Goal: Task Accomplishment & Management: Use online tool/utility

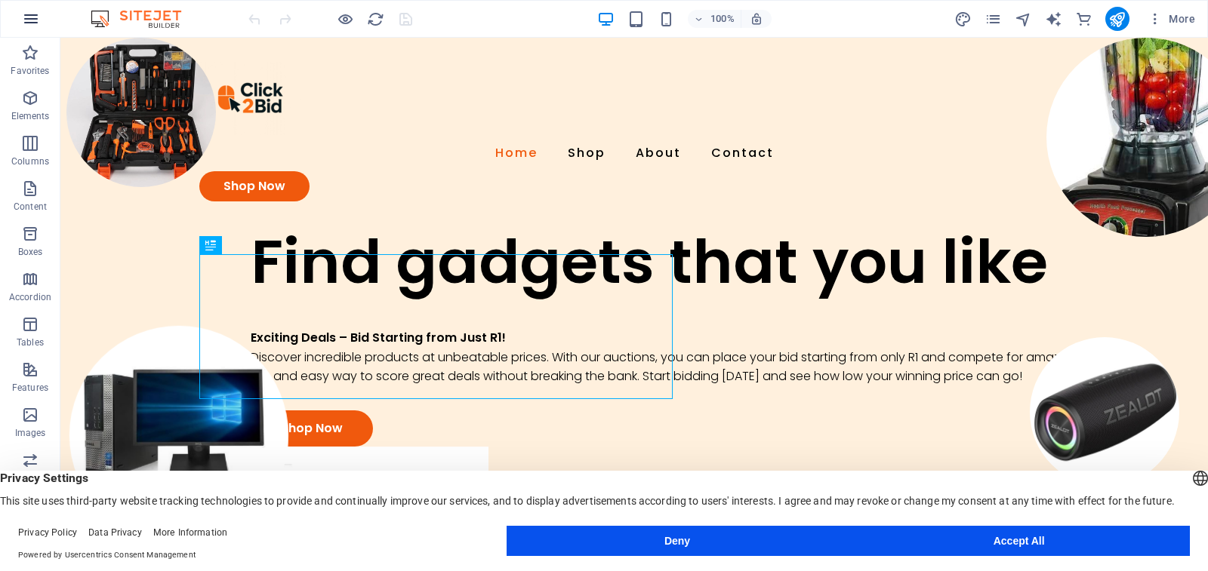
click at [38, 16] on icon "button" at bounding box center [31, 19] width 18 height 18
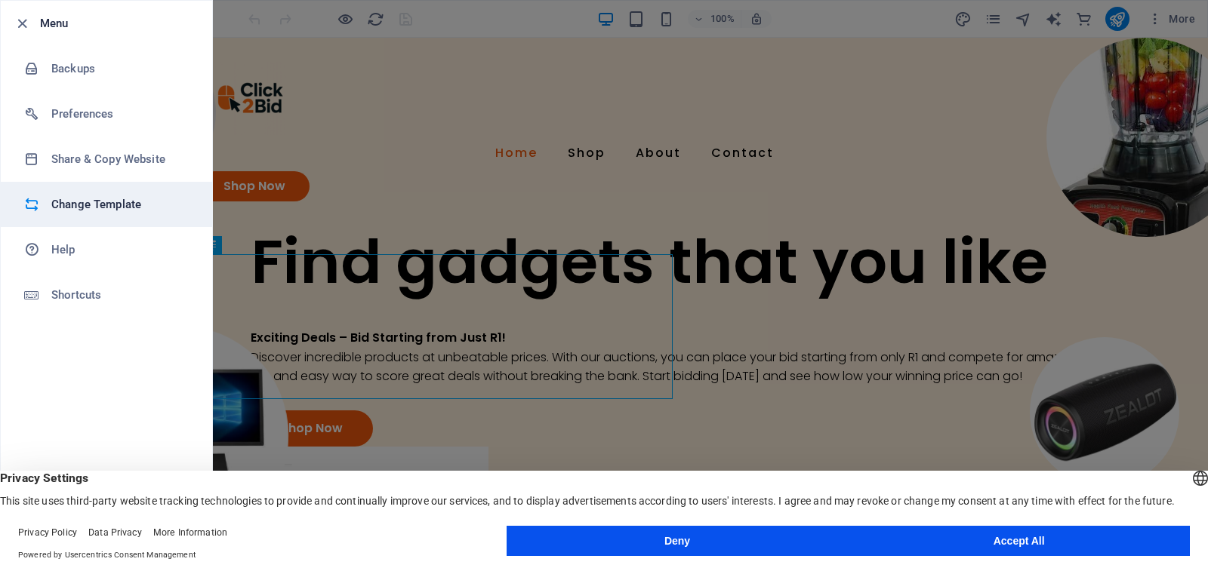
click at [89, 208] on h6 "Change Template" at bounding box center [121, 204] width 140 height 18
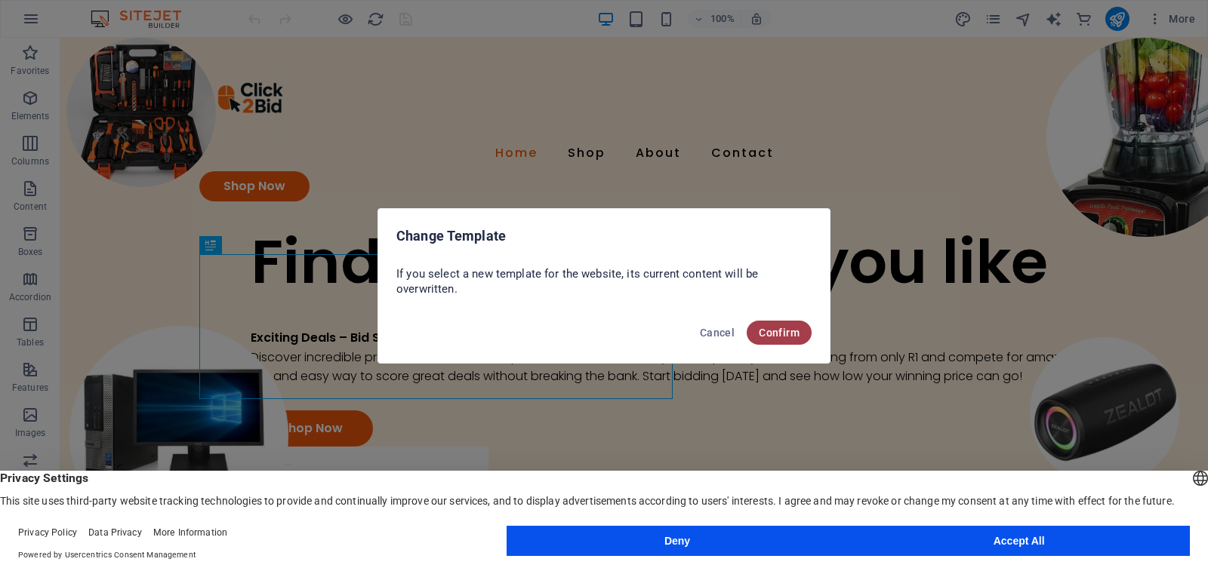
click at [773, 338] on span "Confirm" at bounding box center [778, 333] width 41 height 12
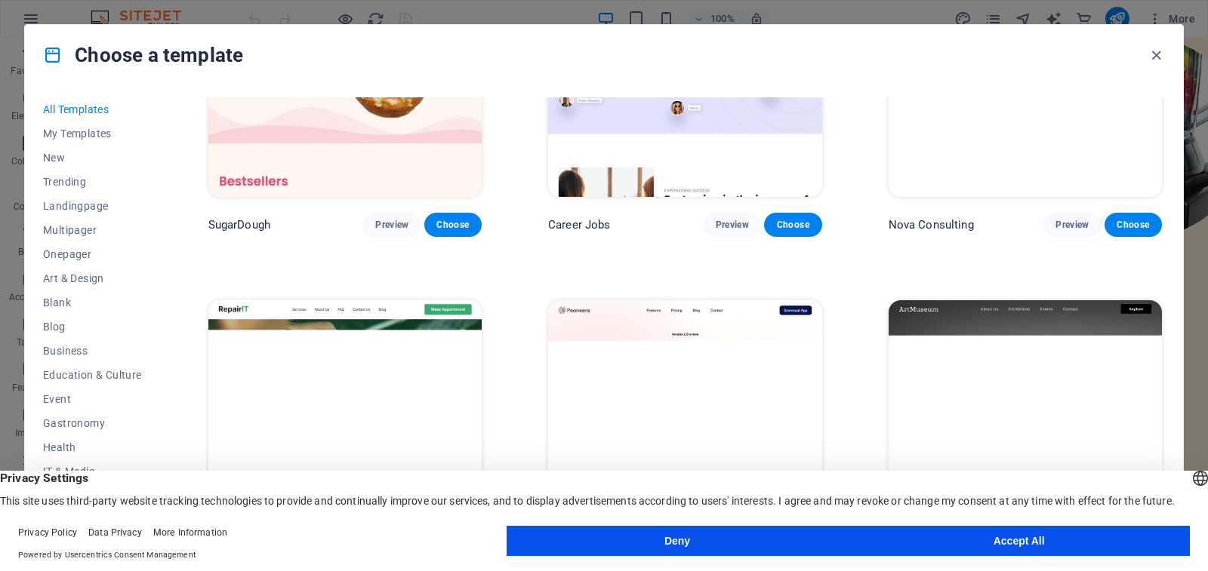
scroll to position [226, 0]
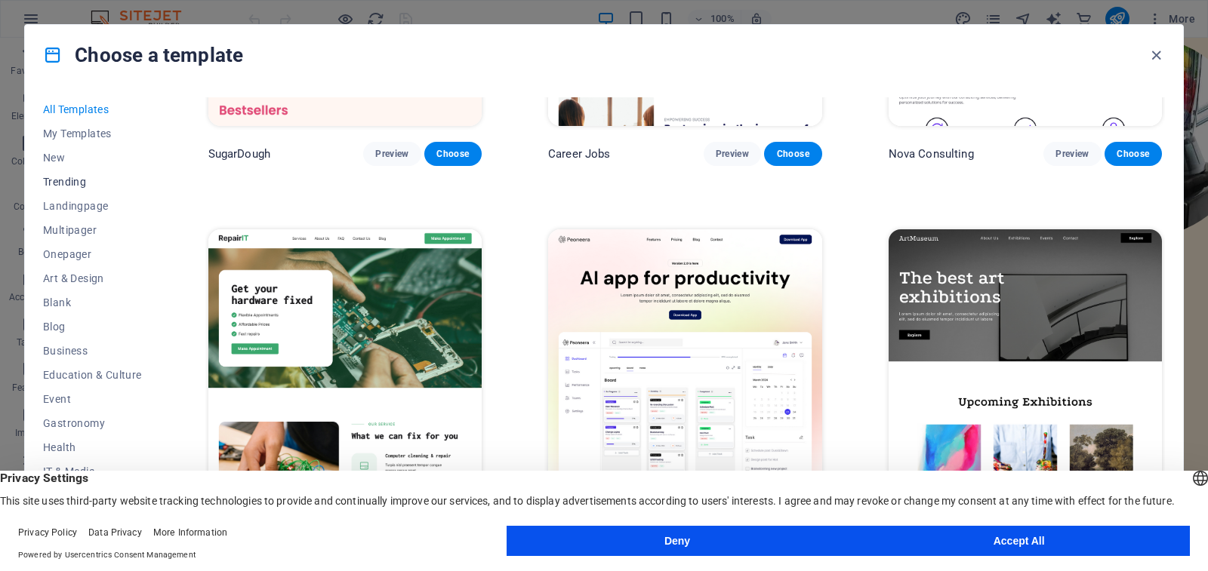
click at [57, 177] on span "Trending" at bounding box center [92, 182] width 99 height 12
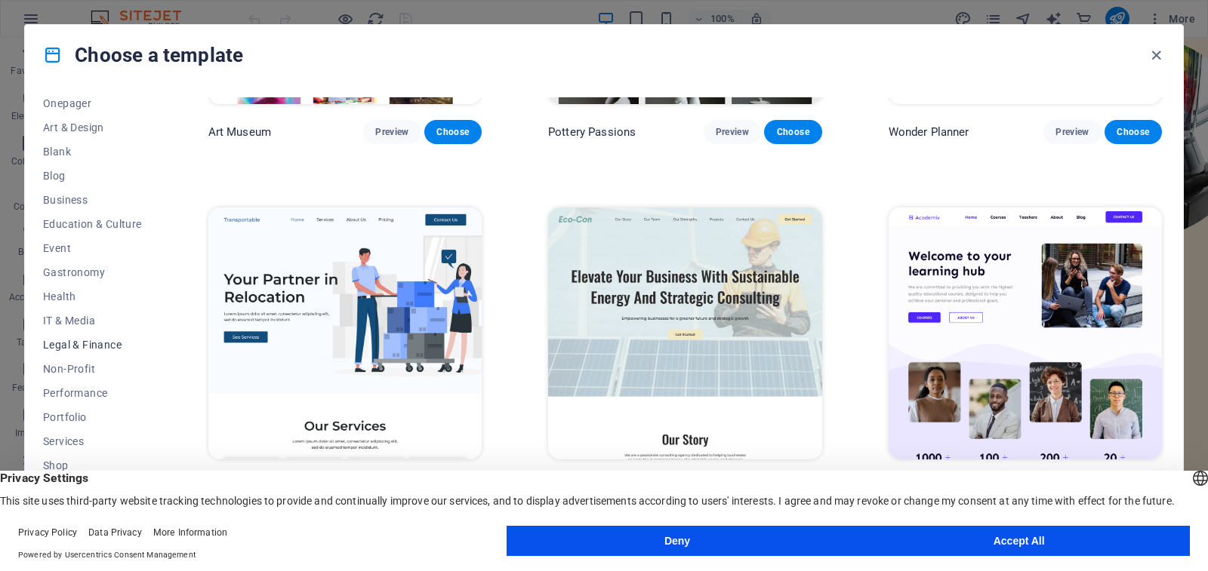
scroll to position [197, 0]
click at [60, 397] on span "Services" at bounding box center [92, 395] width 99 height 12
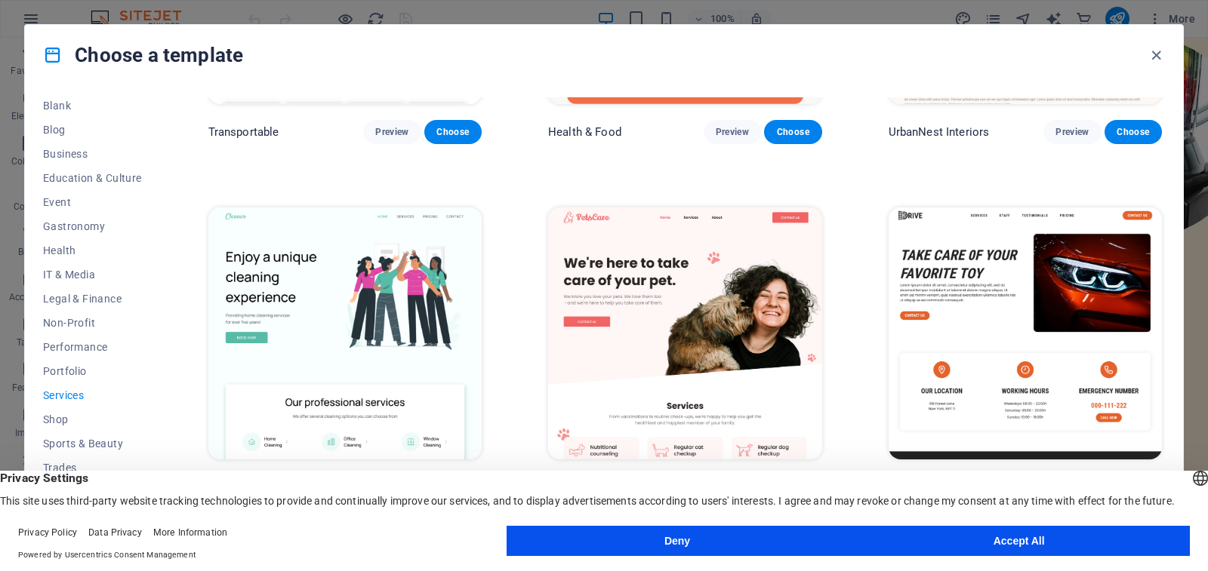
scroll to position [251, 0]
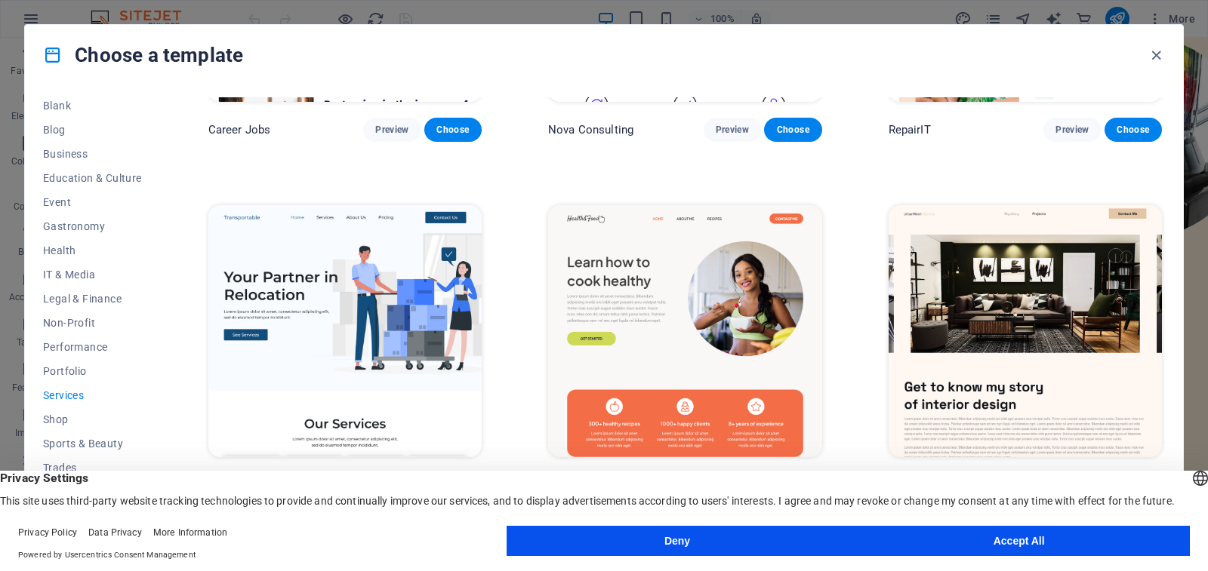
click at [676, 345] on img at bounding box center [684, 331] width 273 height 252
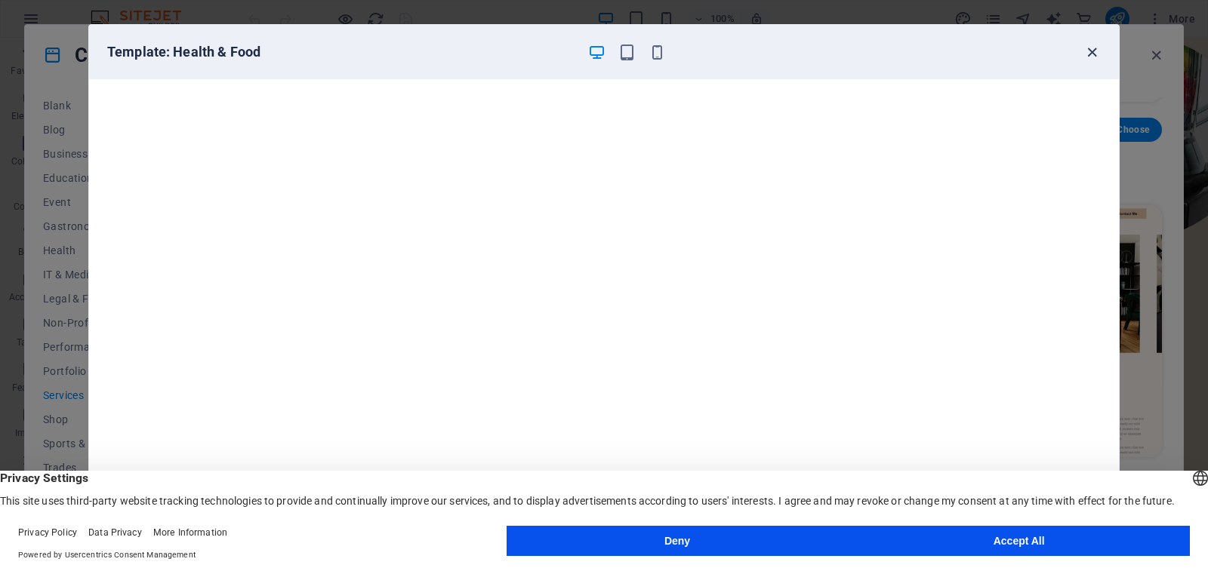
click at [1094, 48] on icon "button" at bounding box center [1091, 52] width 17 height 17
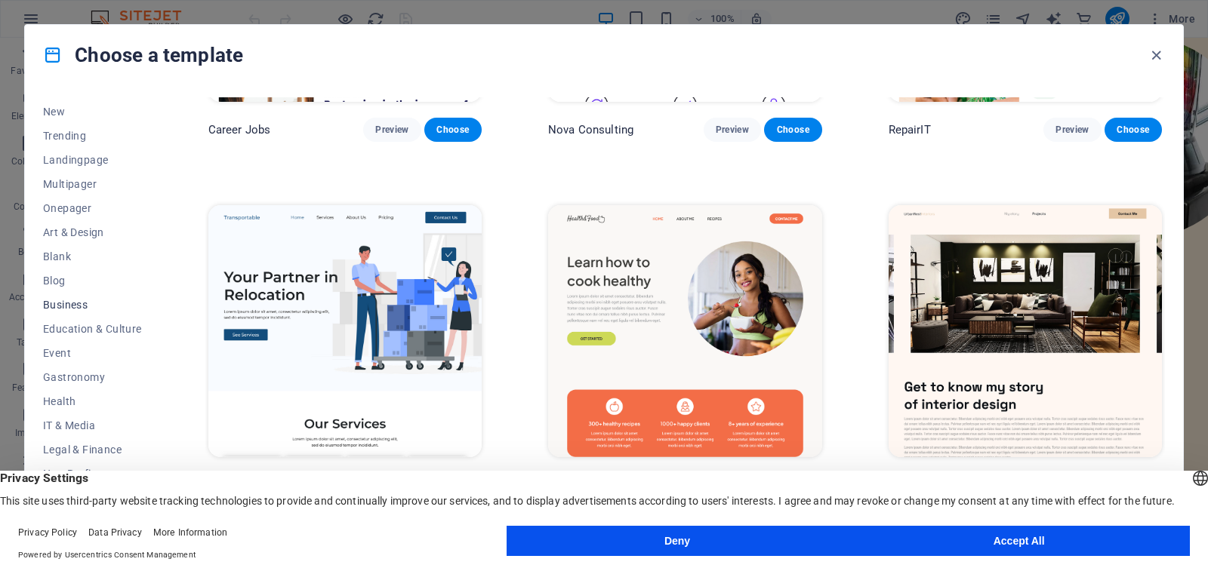
scroll to position [0, 0]
click at [75, 196] on button "Landingpage" at bounding box center [92, 206] width 99 height 24
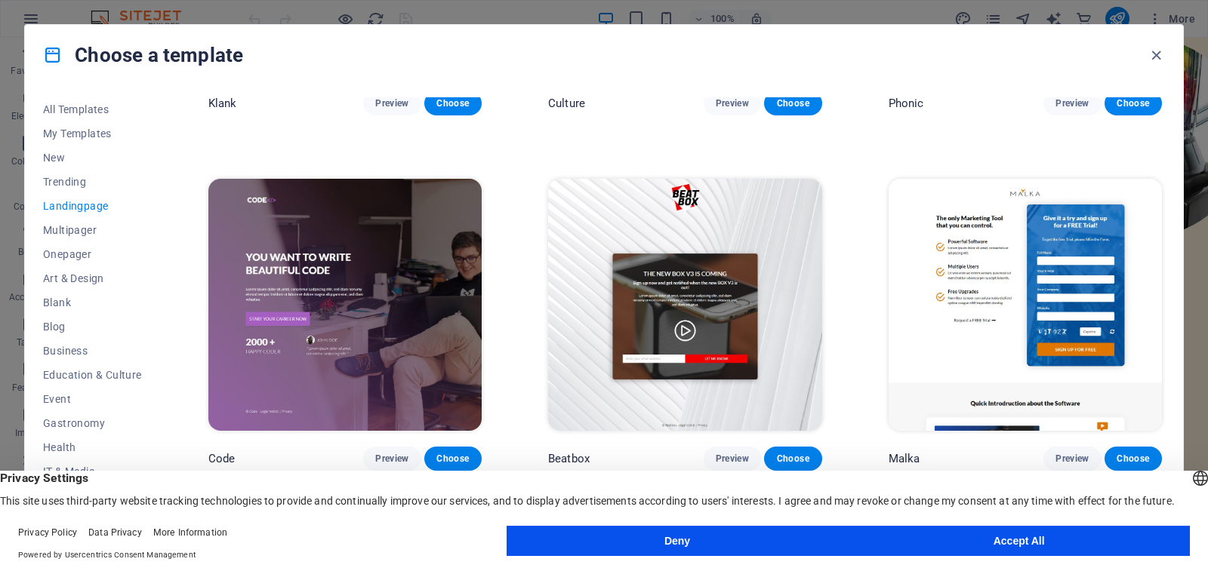
scroll to position [302, 0]
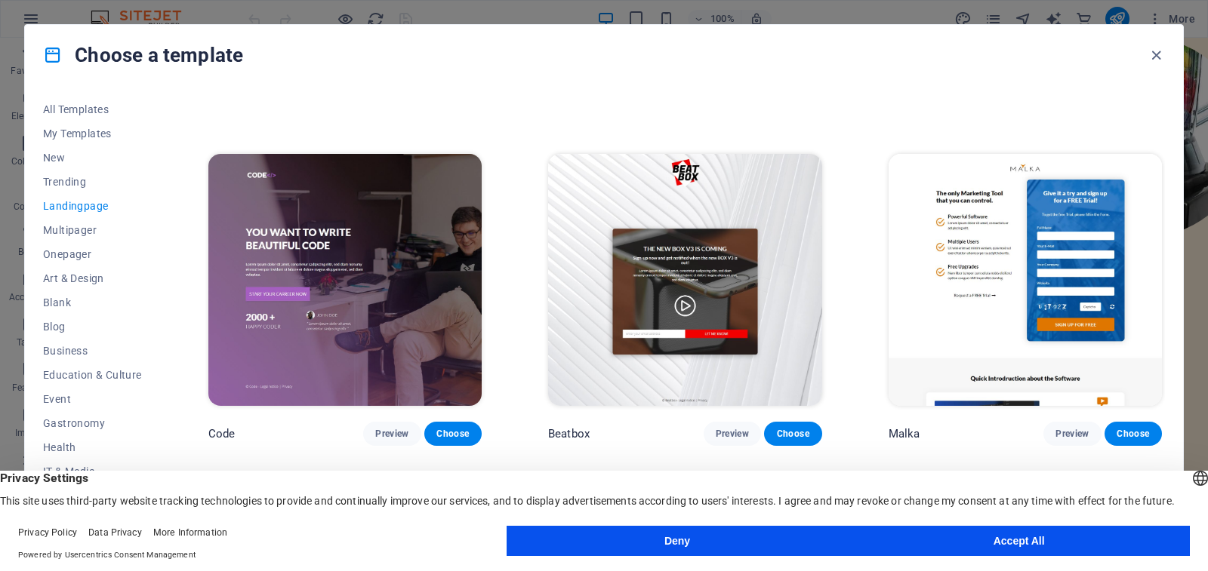
click at [1009, 294] on img at bounding box center [1024, 280] width 273 height 252
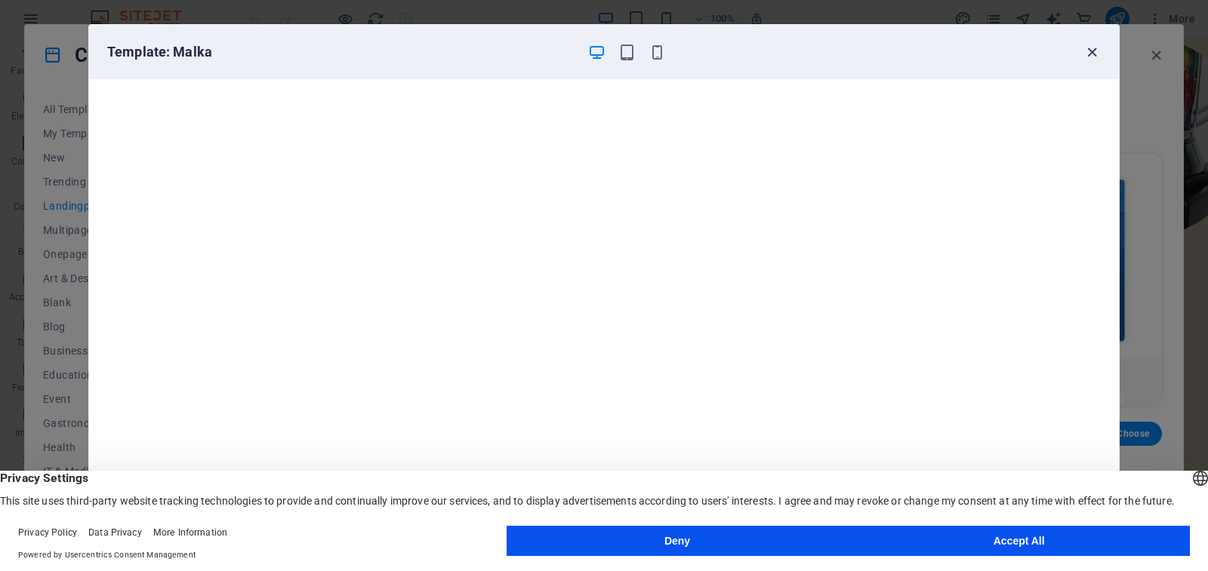
click at [1088, 56] on icon "button" at bounding box center [1091, 52] width 17 height 17
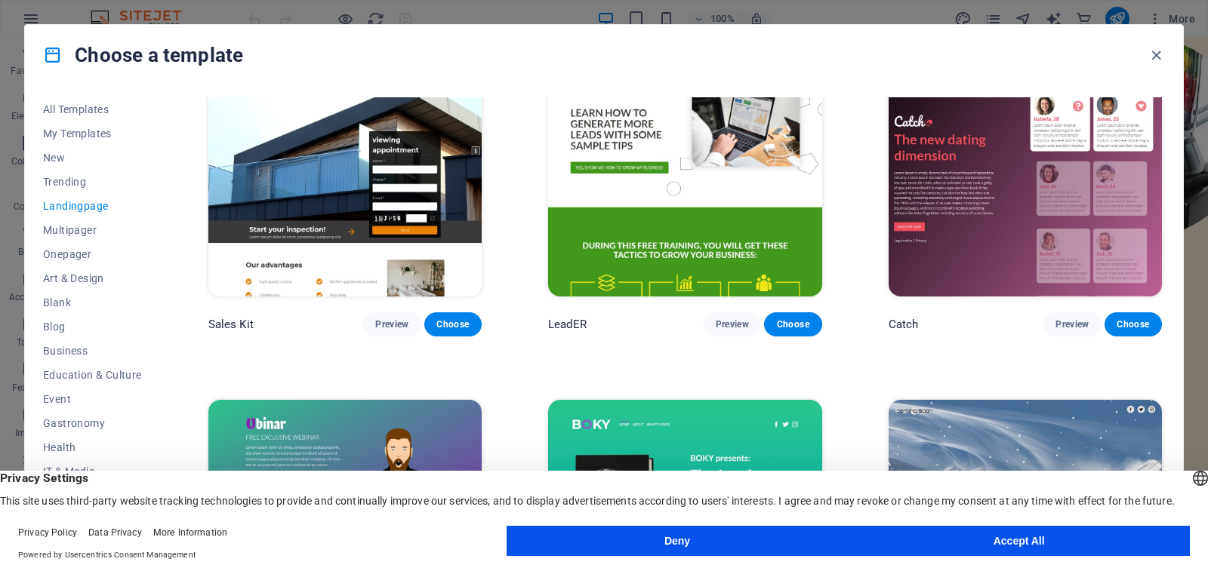
scroll to position [2038, 0]
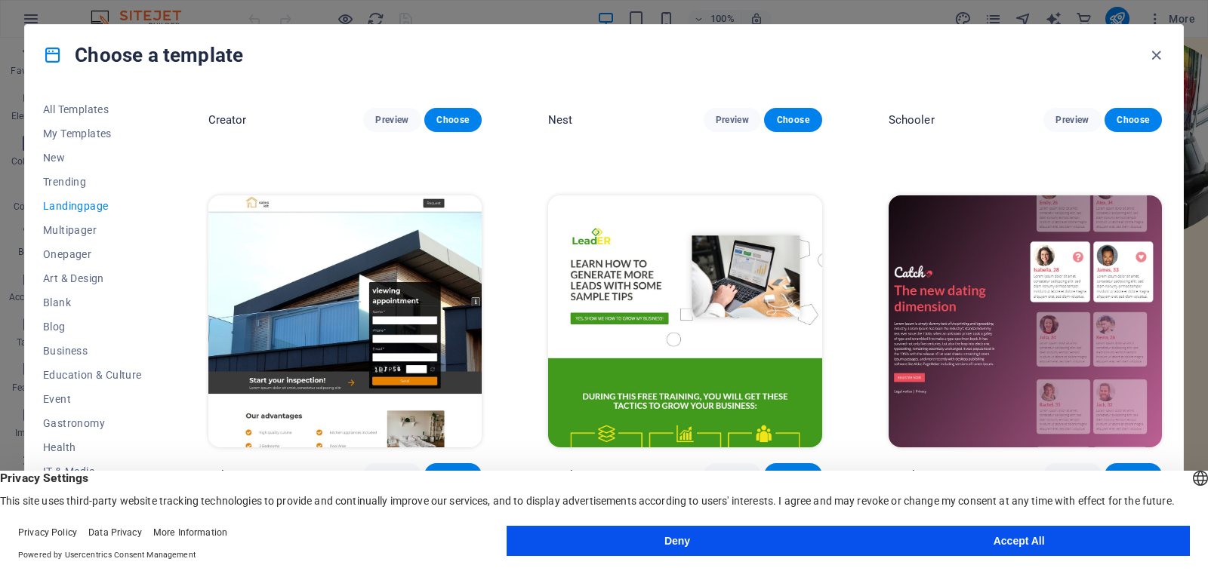
click at [697, 274] on img at bounding box center [684, 321] width 273 height 252
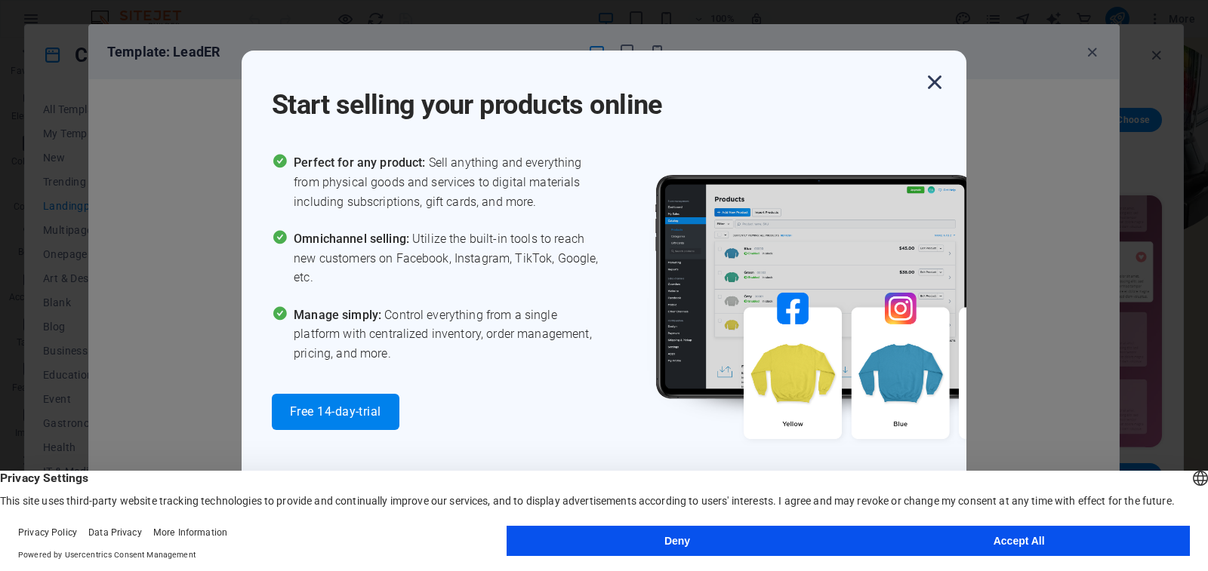
click at [928, 82] on icon "button" at bounding box center [934, 82] width 27 height 27
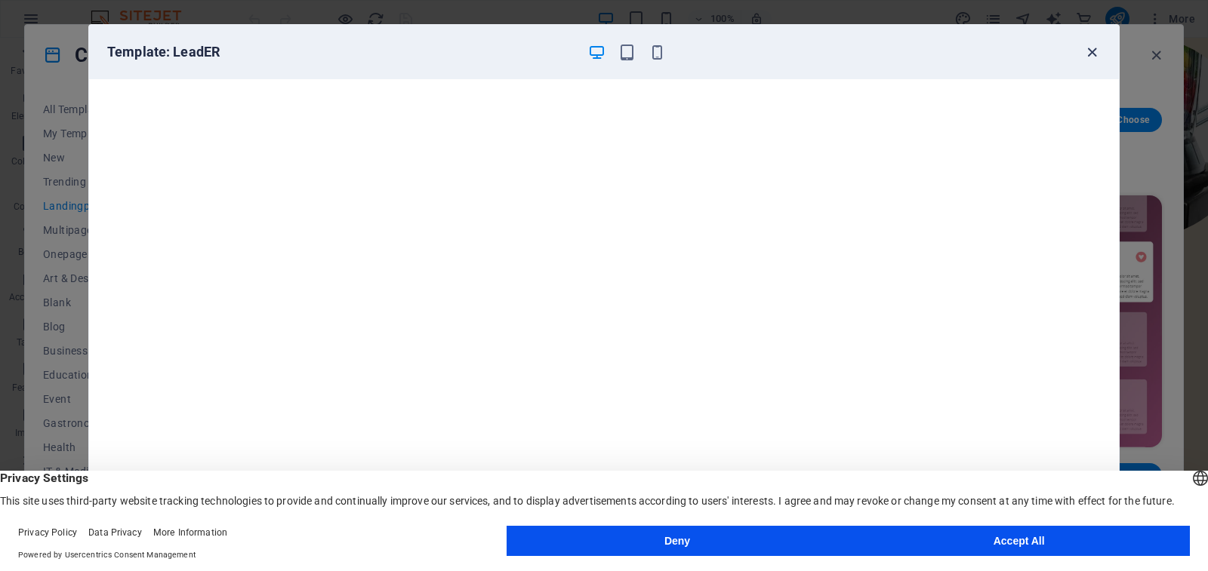
click at [1088, 48] on icon "button" at bounding box center [1091, 52] width 17 height 17
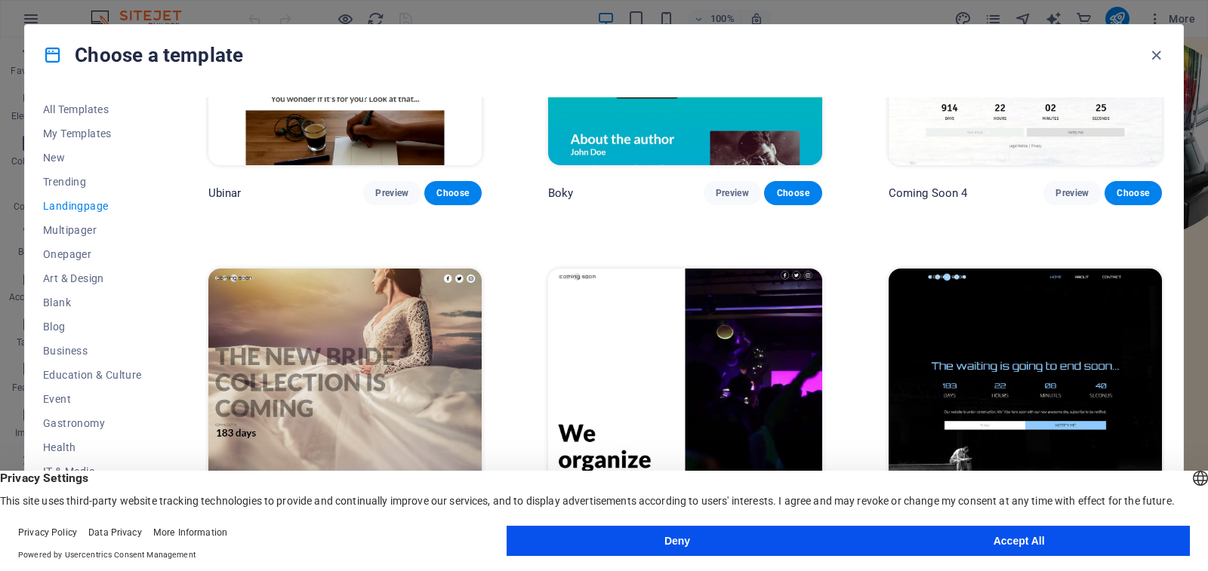
scroll to position [2691, 0]
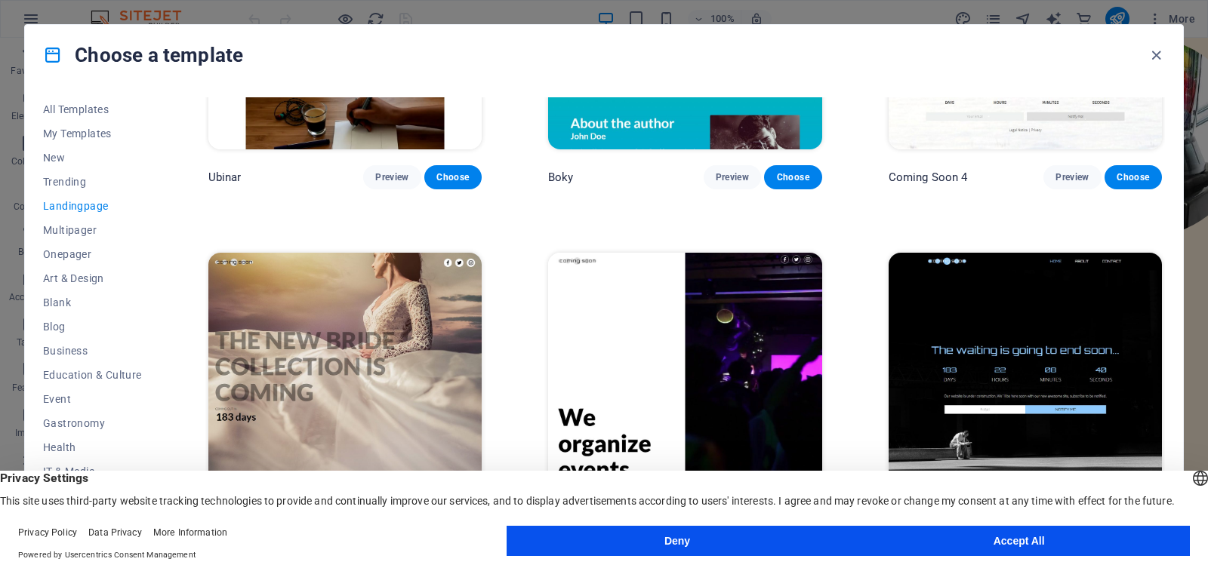
click at [1062, 357] on img at bounding box center [1024, 379] width 273 height 252
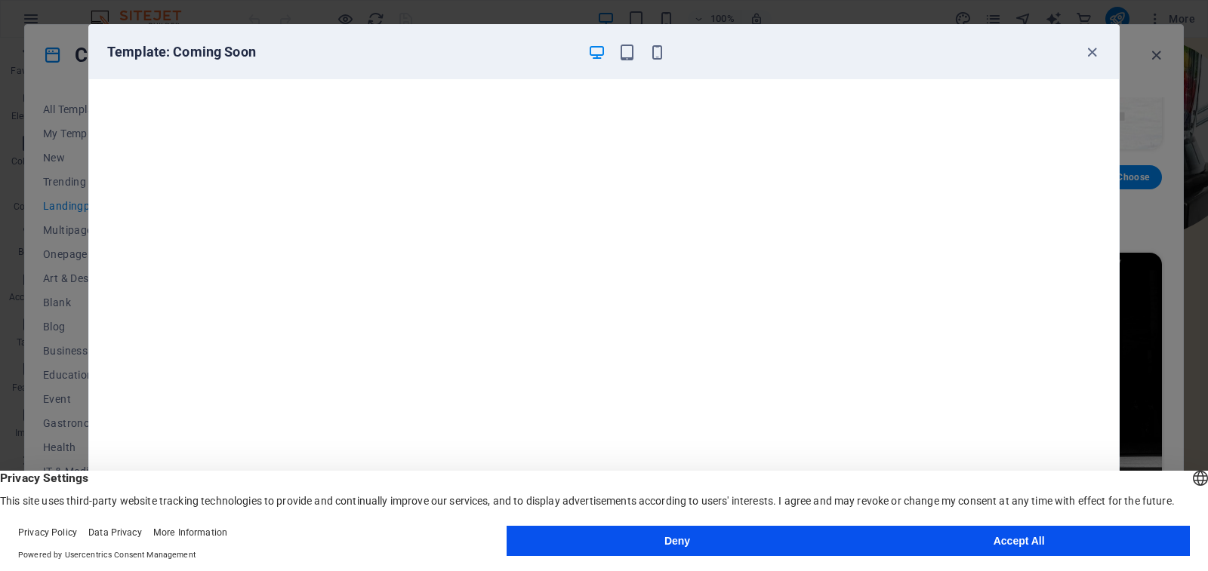
scroll to position [4, 0]
click at [979, 555] on button "Accept All" at bounding box center [1019, 541] width 342 height 30
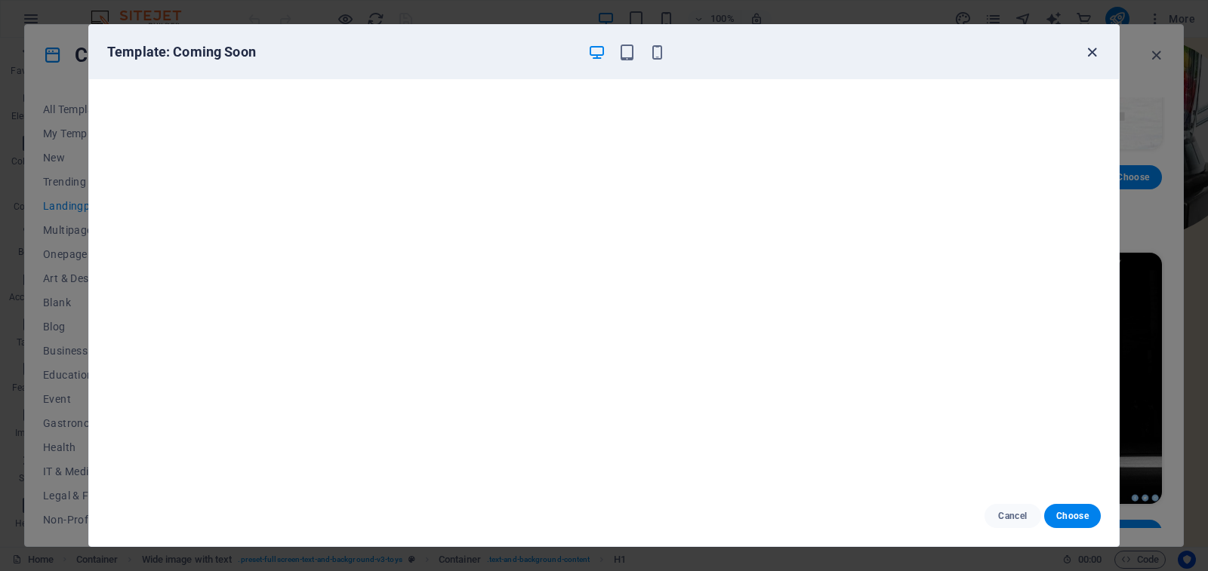
click at [1089, 51] on icon "button" at bounding box center [1091, 52] width 17 height 17
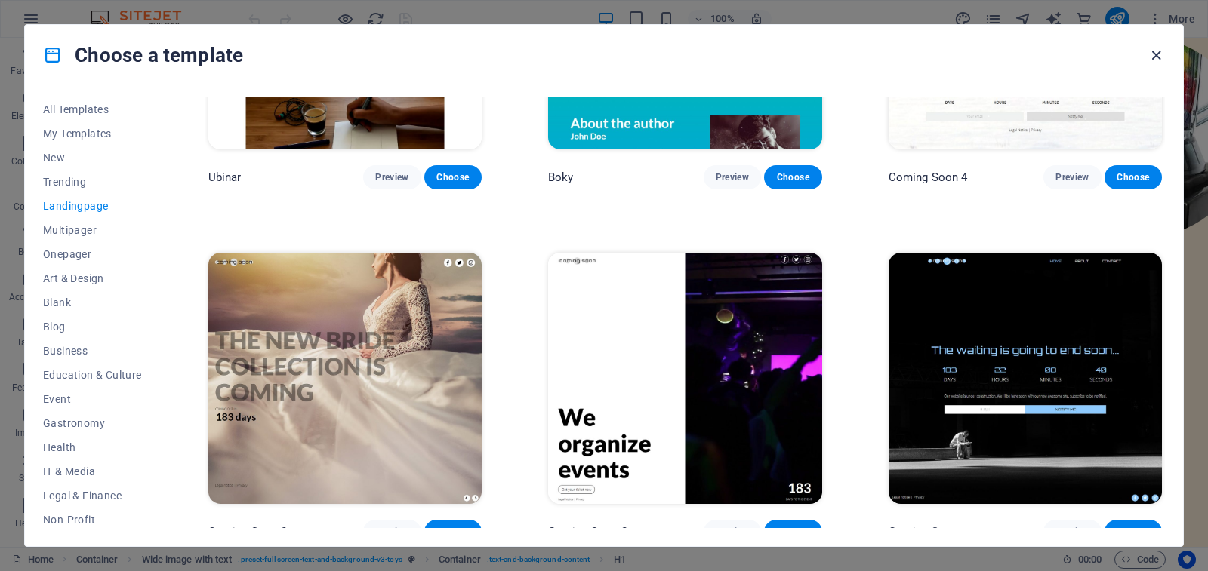
drag, startPoint x: 1149, startPoint y: 48, endPoint x: 1082, endPoint y: 14, distance: 75.3
click at [1149, 48] on icon "button" at bounding box center [1155, 55] width 17 height 17
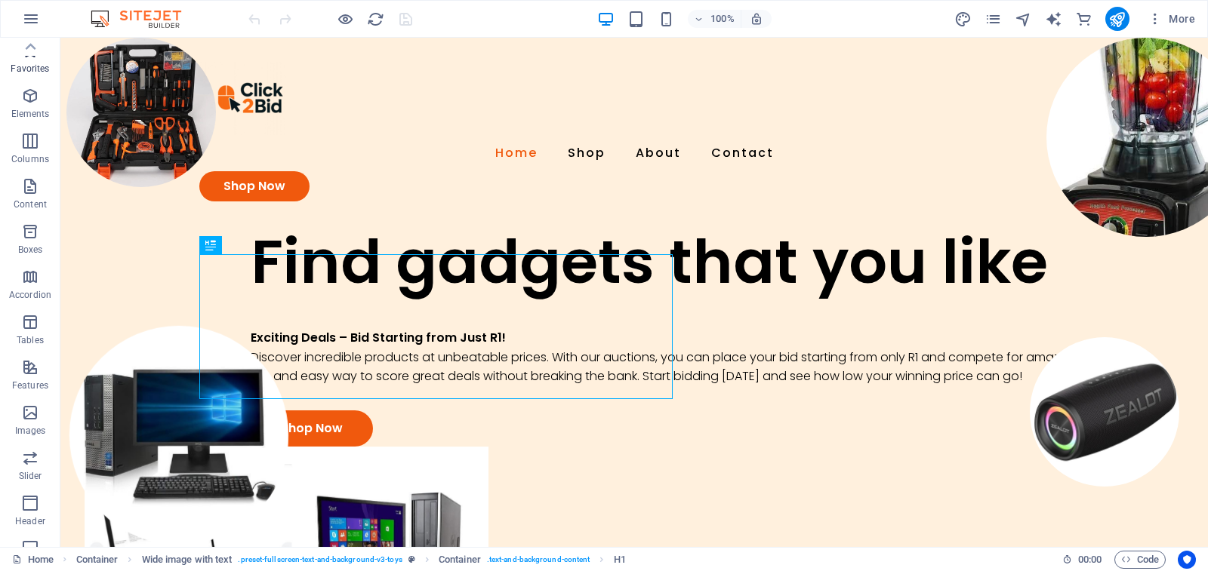
scroll to position [0, 0]
click at [38, 11] on icon "button" at bounding box center [31, 19] width 18 height 18
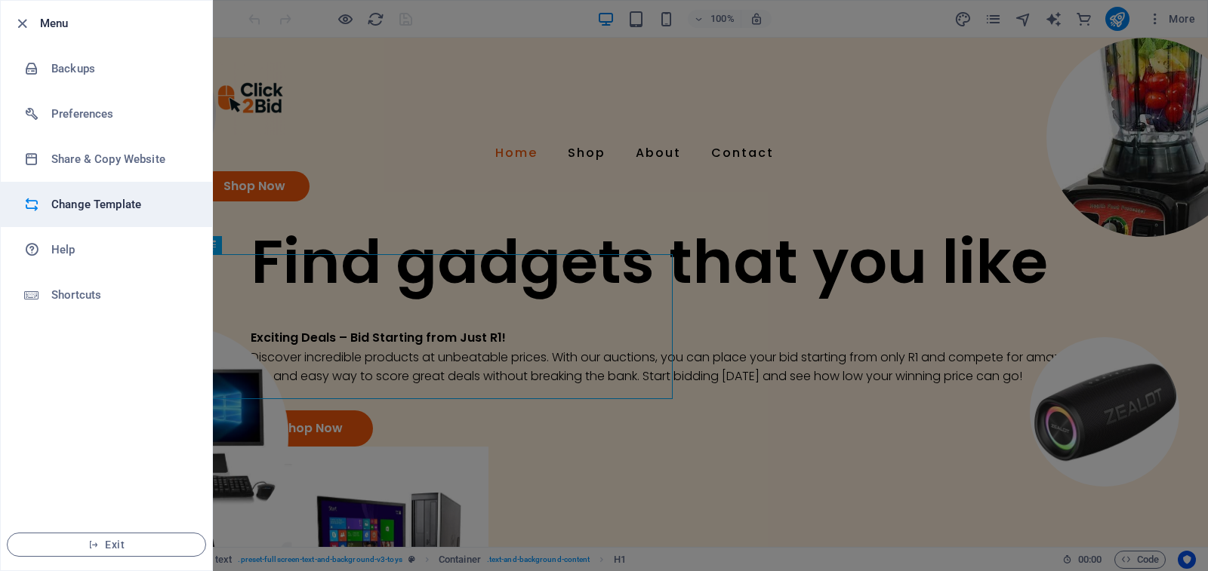
click at [106, 200] on h6 "Change Template" at bounding box center [121, 204] width 140 height 18
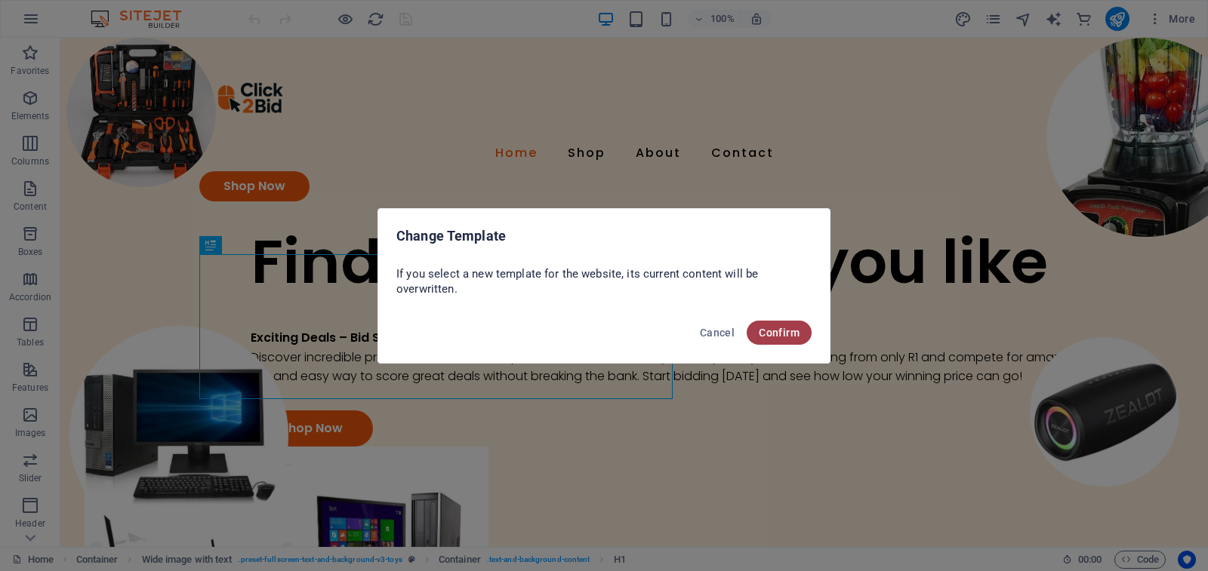
click at [781, 336] on span "Confirm" at bounding box center [778, 333] width 41 height 12
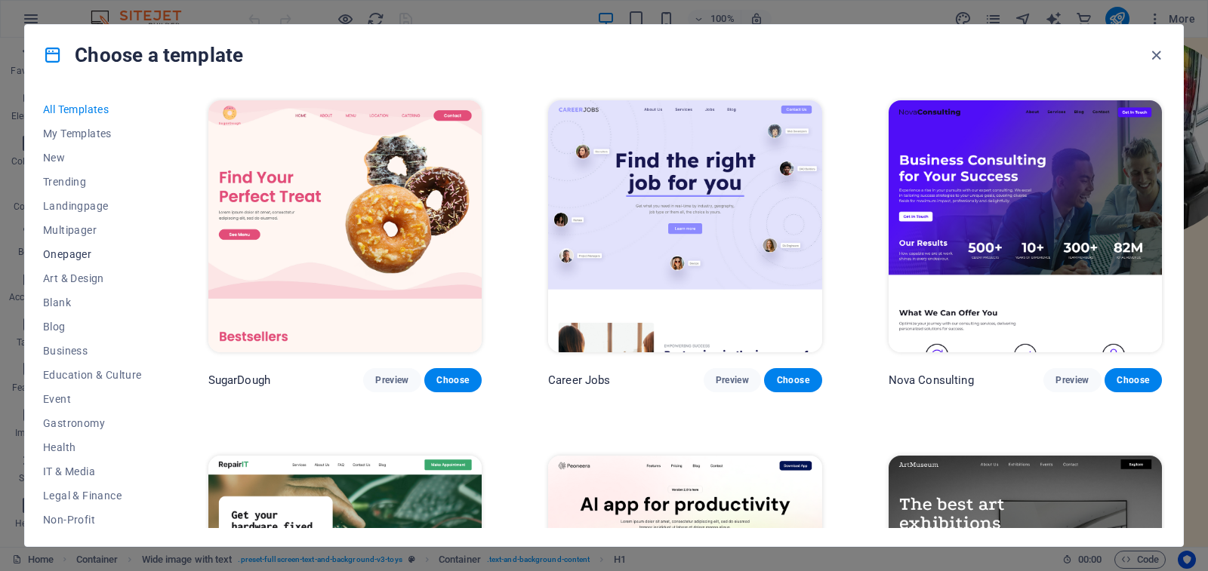
click at [82, 251] on span "Onepager" at bounding box center [92, 254] width 99 height 12
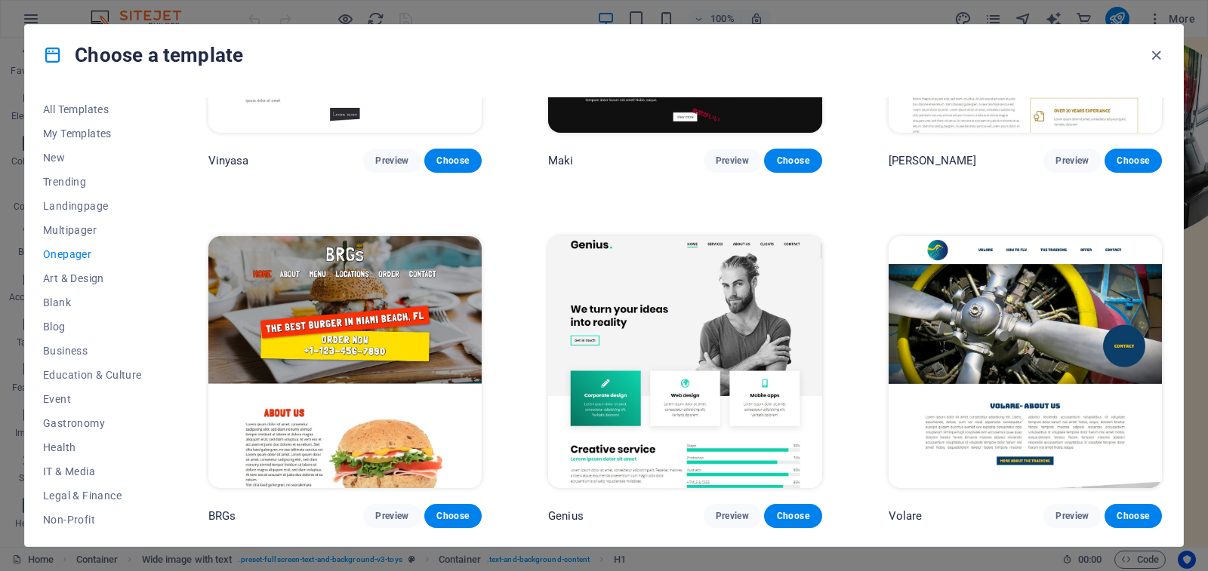
scroll to position [3849, 0]
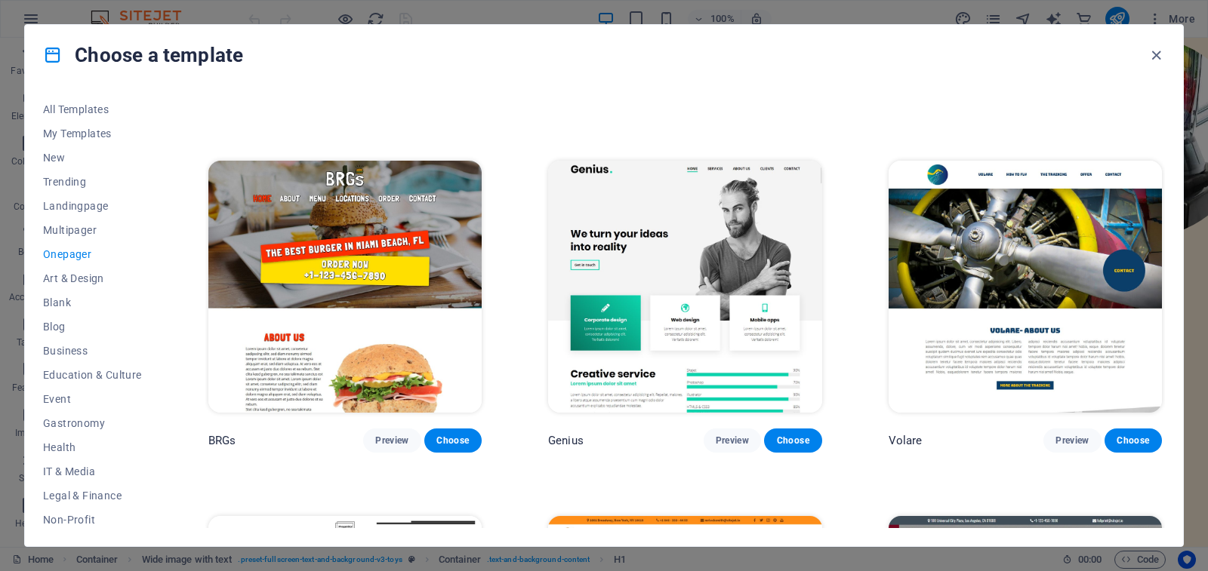
click at [410, 217] on img at bounding box center [344, 287] width 273 height 252
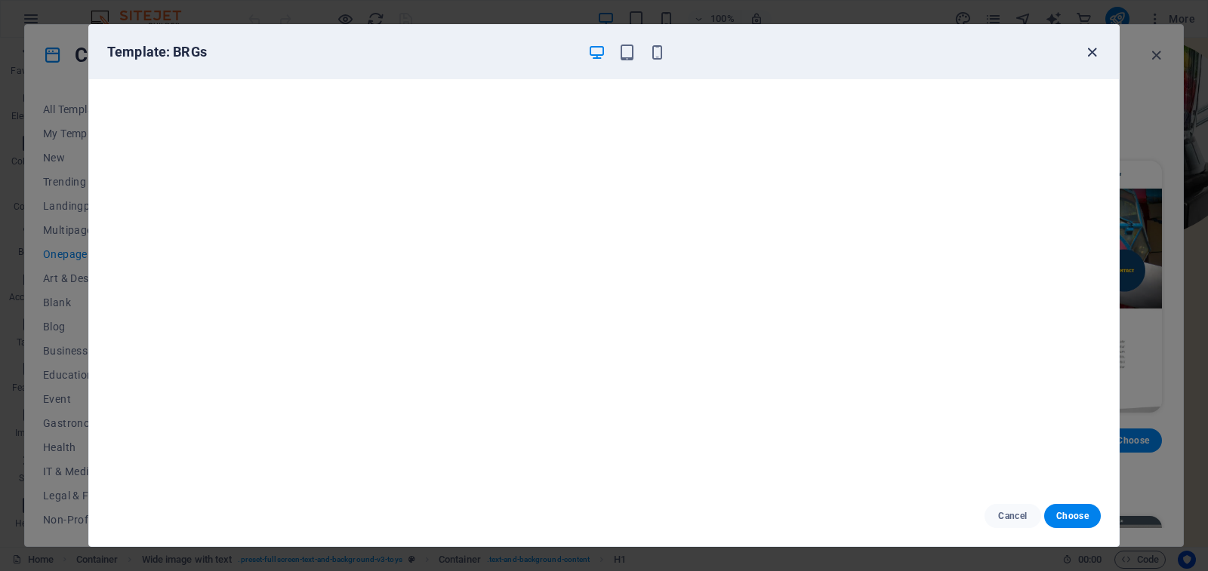
click at [1097, 56] on icon "button" at bounding box center [1091, 52] width 17 height 17
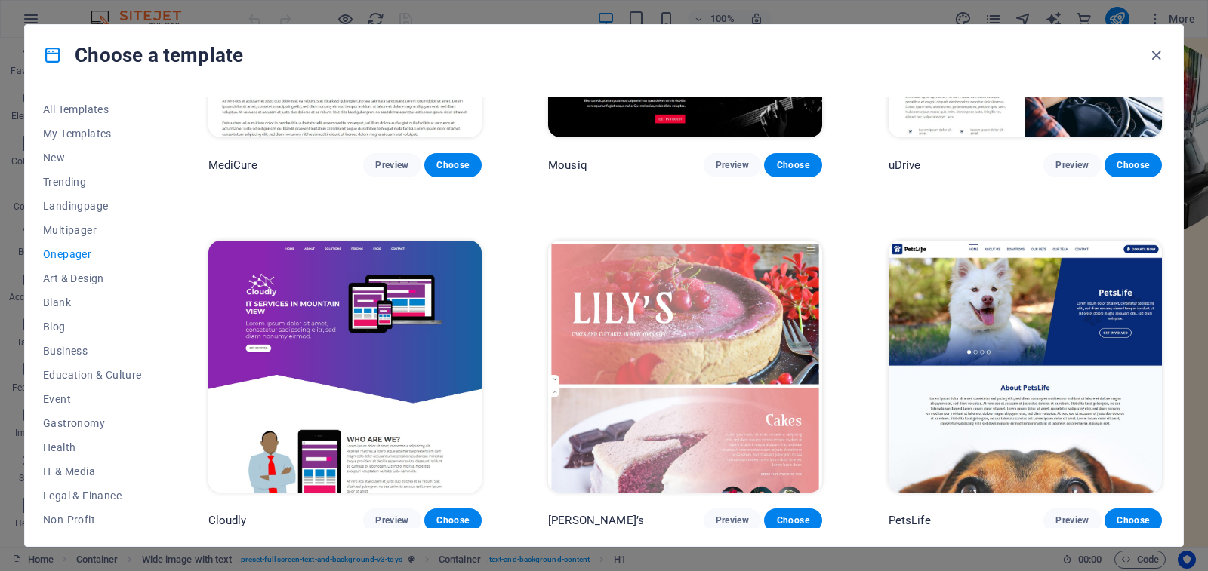
scroll to position [5962, 0]
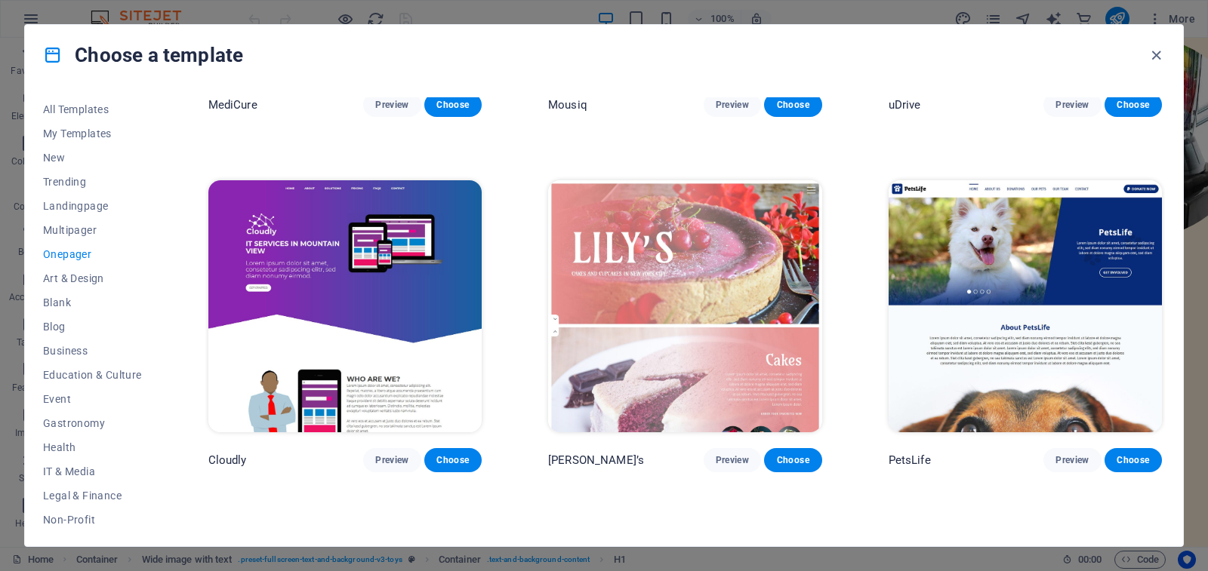
click at [374, 232] on img at bounding box center [344, 306] width 273 height 252
